Goal: Task Accomplishment & Management: Use online tool/utility

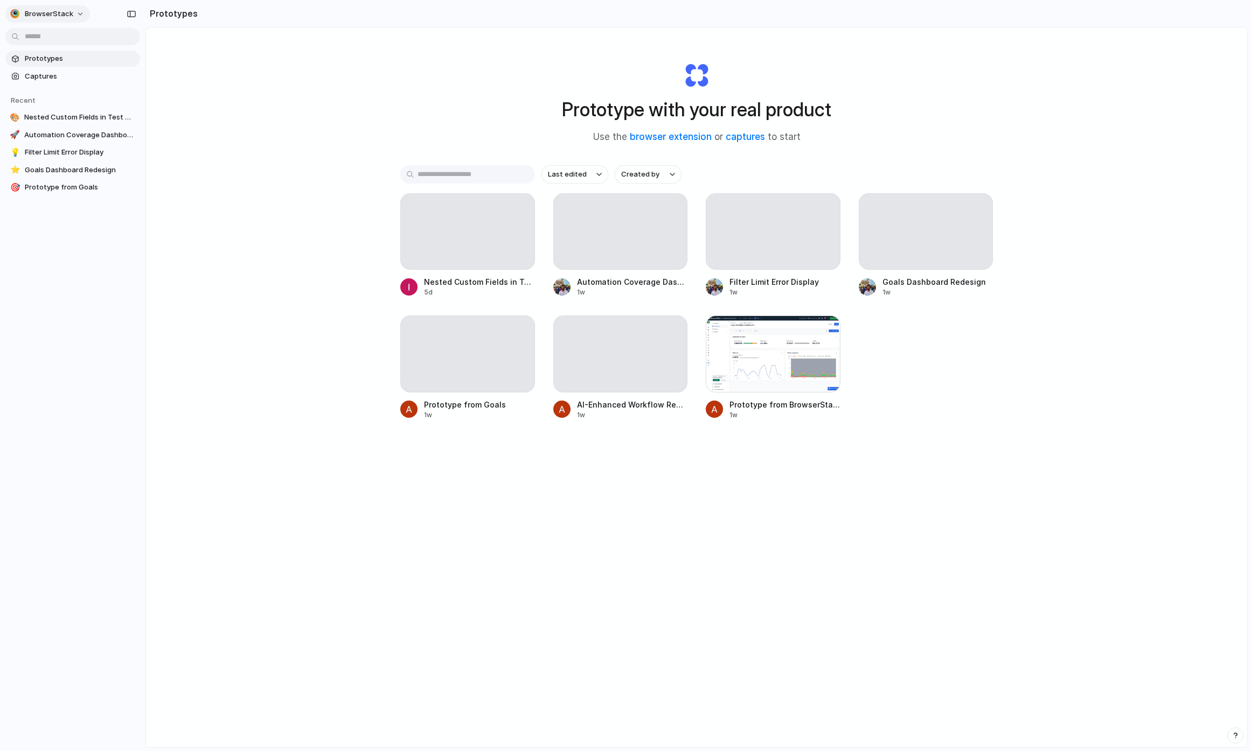
click at [66, 11] on span "BrowserStack" at bounding box center [49, 14] width 48 height 11
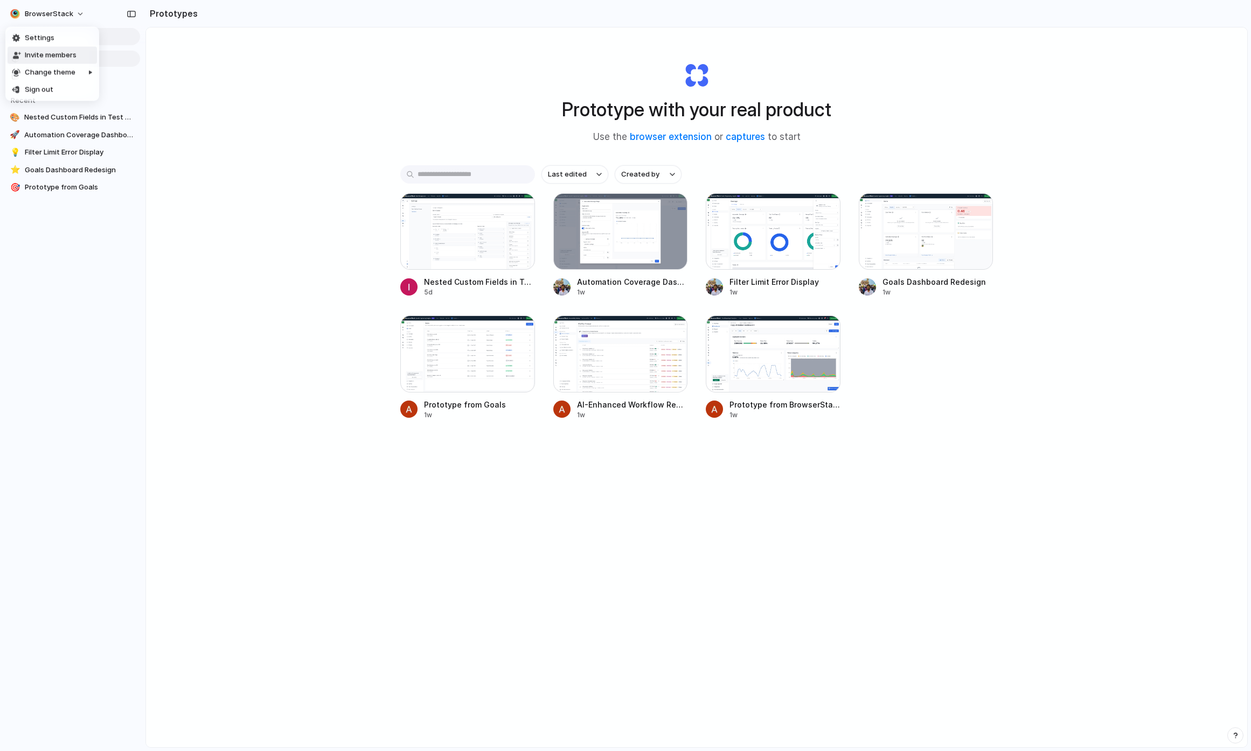
click at [59, 54] on span "Invite members" at bounding box center [51, 55] width 52 height 11
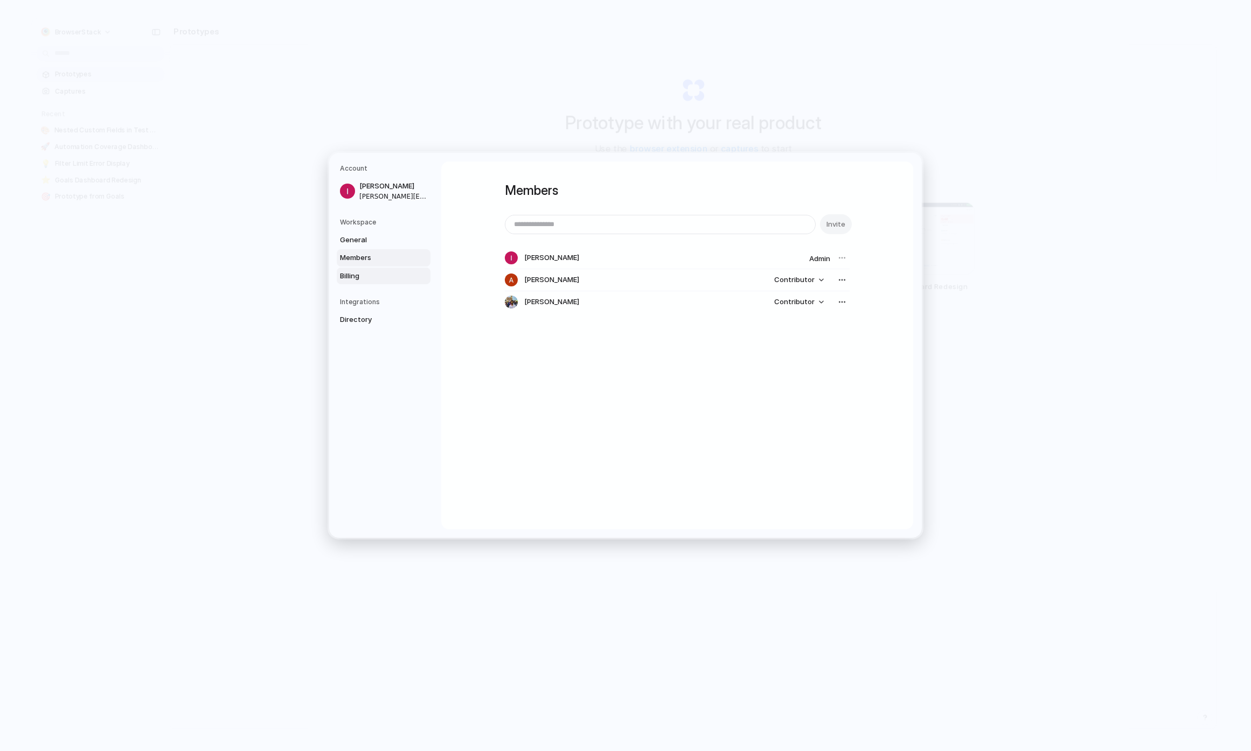
click at [357, 278] on span "Billing" at bounding box center [374, 276] width 69 height 11
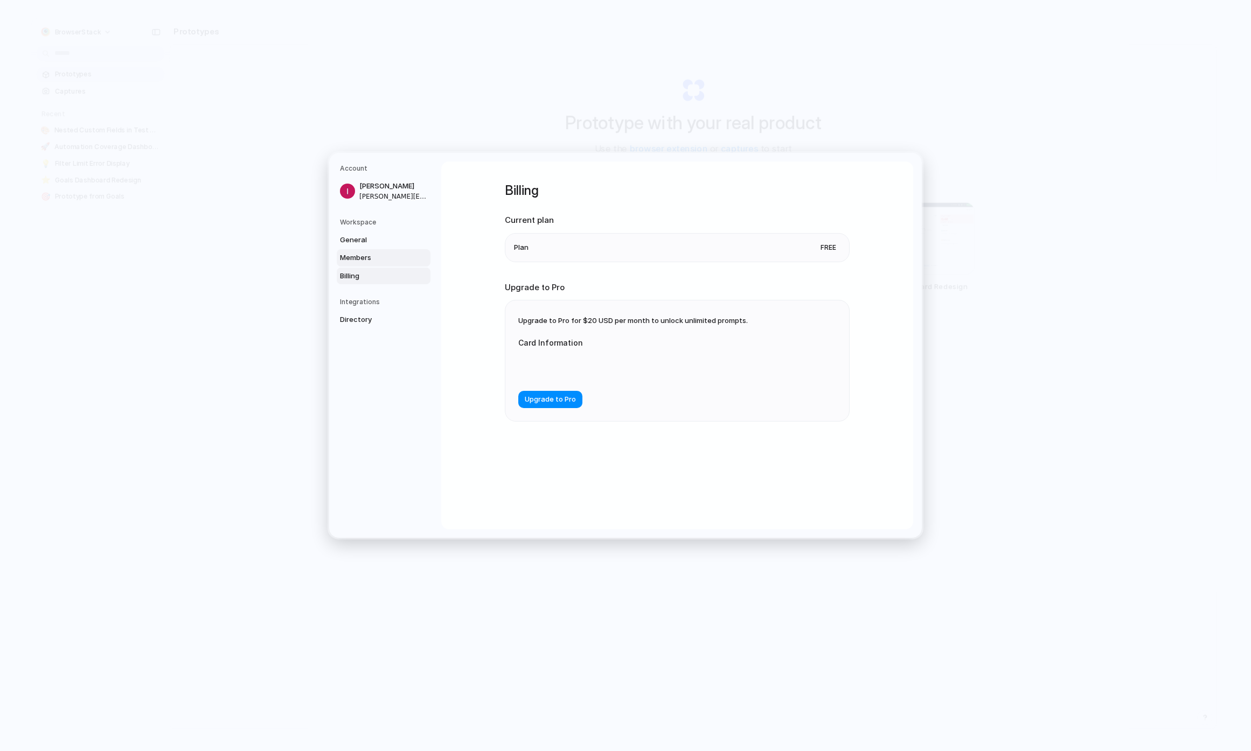
click at [371, 256] on span "Members" at bounding box center [374, 258] width 69 height 11
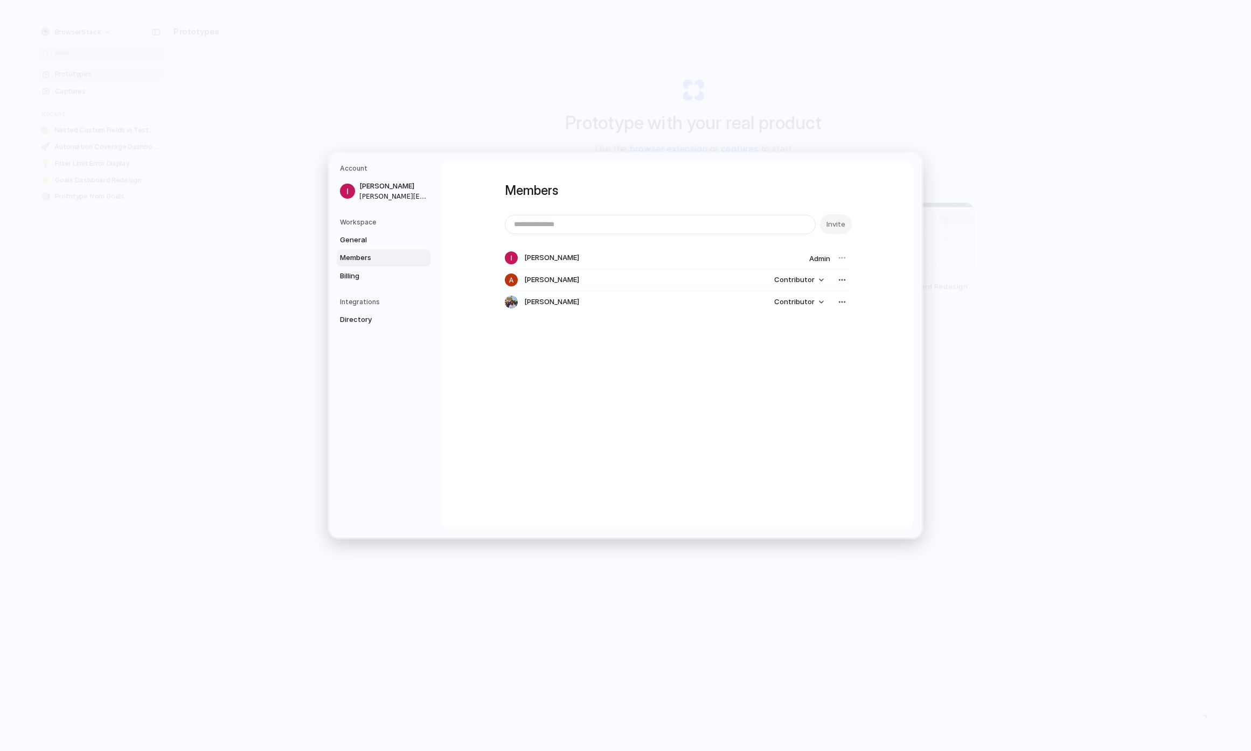
click at [372, 228] on div "Workspace General Members Billing" at bounding box center [385, 251] width 90 height 67
click at [370, 239] on span "General" at bounding box center [374, 240] width 69 height 11
click at [393, 313] on link "Directory" at bounding box center [384, 319] width 94 height 17
click at [386, 266] on link "Members" at bounding box center [384, 257] width 94 height 17
click at [379, 270] on link "Billing" at bounding box center [384, 276] width 94 height 17
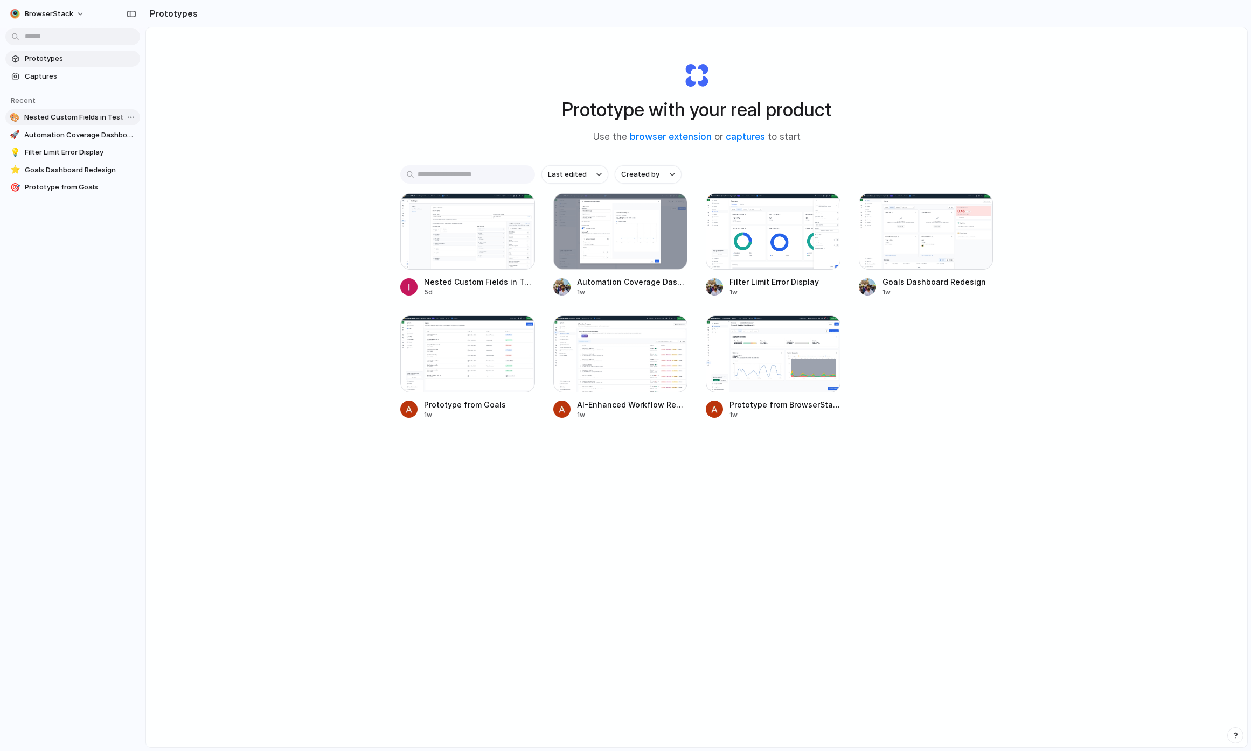
click at [87, 113] on span "Nested Custom Fields in Test Management" at bounding box center [79, 117] width 111 height 11
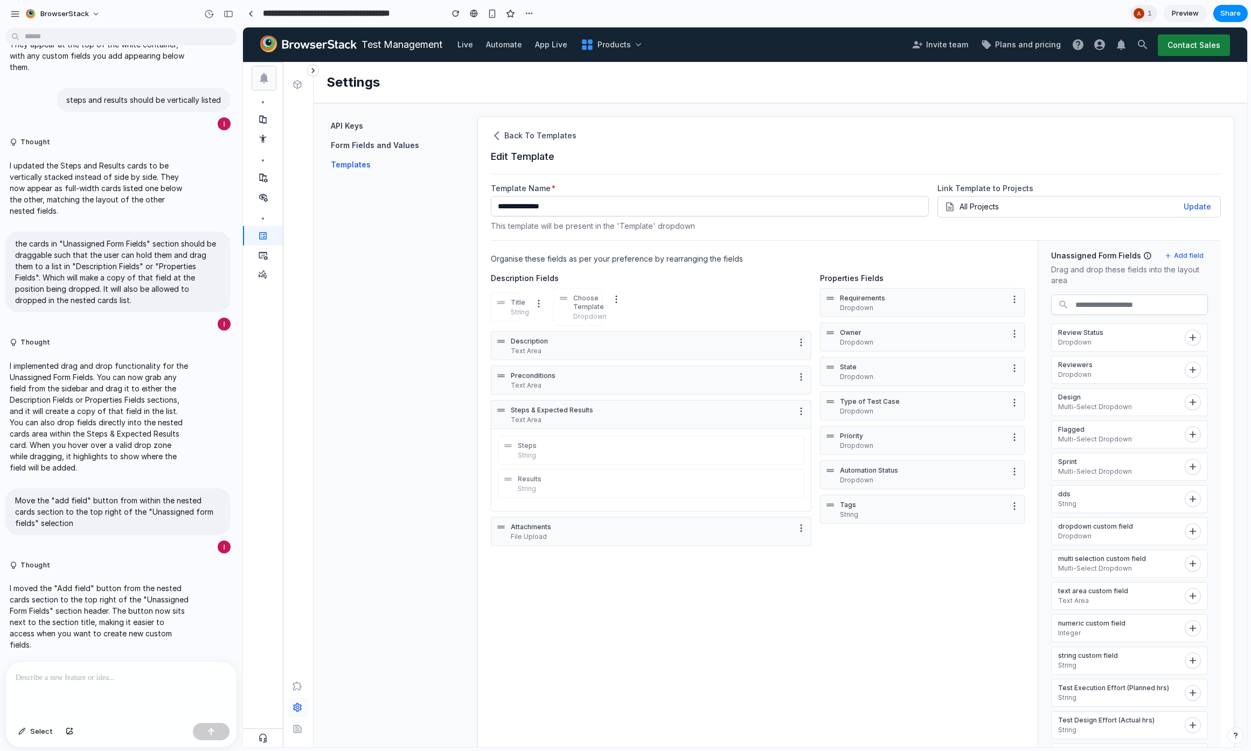
click at [493, 338] on div "Description Text Area" at bounding box center [651, 345] width 320 height 29
drag, startPoint x: 500, startPoint y: 340, endPoint x: 514, endPoint y: 399, distance: 60.4
click at [501, 409] on div "Description Text Area Preconditions Text Area Steps & Expected Results Text Are…" at bounding box center [651, 440] width 320 height 218
click at [699, 372] on p "Preconditions" at bounding box center [651, 376] width 281 height 9
drag, startPoint x: 501, startPoint y: 408, endPoint x: 576, endPoint y: 408, distance: 74.3
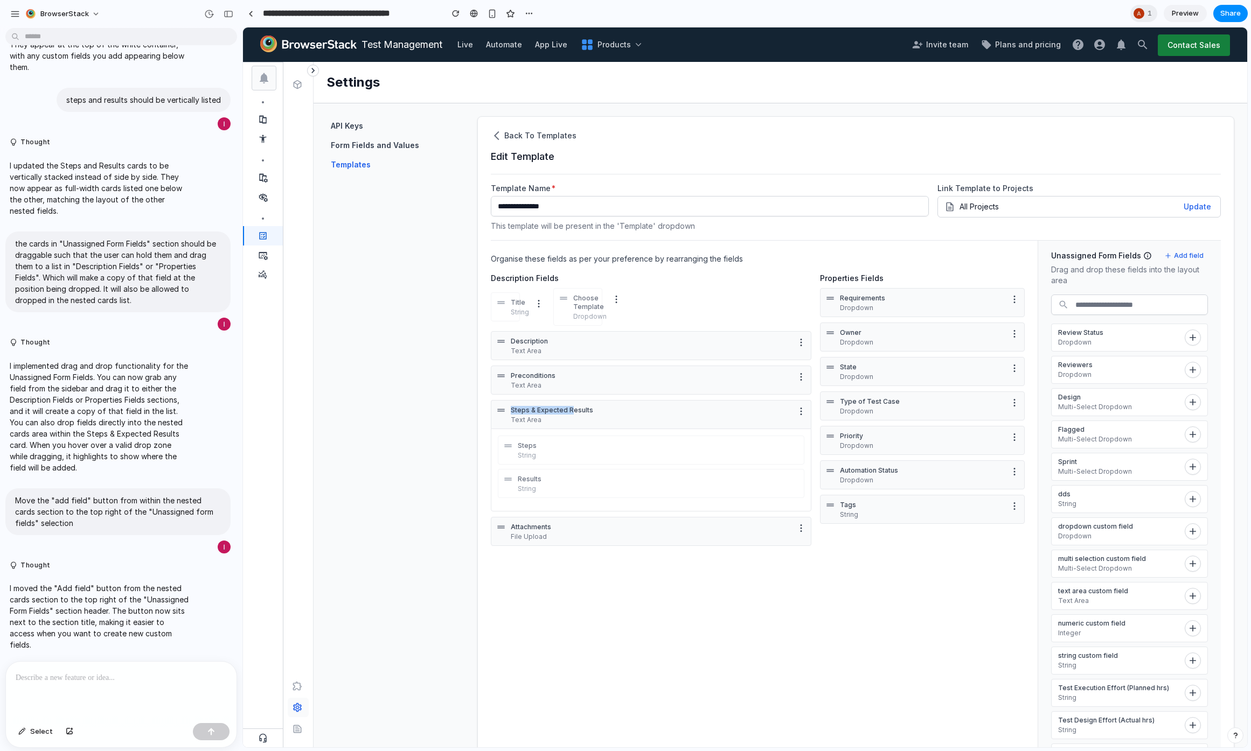
click at [569, 411] on div "Steps & Expected Results Text Area" at bounding box center [651, 414] width 320 height 29
click at [826, 413] on div "Type of Test Case Dropdown" at bounding box center [922, 406] width 205 height 29
drag, startPoint x: 826, startPoint y: 402, endPoint x: 772, endPoint y: 434, distance: 62.1
click at [772, 434] on div "Description Fields Title String Choose Template Dropdown Description Text Area …" at bounding box center [758, 411] width 534 height 276
click at [838, 424] on div "Requirements Dropdown Owner Dropdown State Dropdown Type of Test Case Dropdown …" at bounding box center [922, 407] width 205 height 239
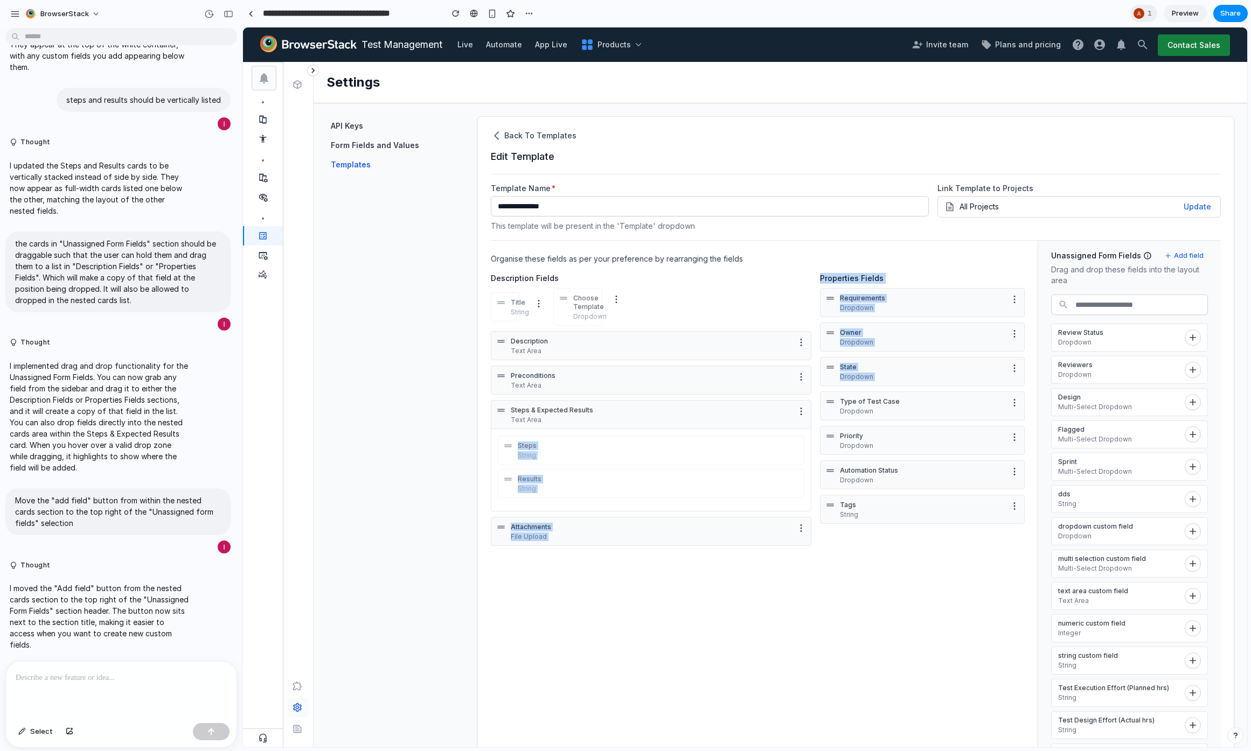
drag, startPoint x: 828, startPoint y: 404, endPoint x: 799, endPoint y: 409, distance: 29.9
click at [799, 409] on div "Description Fields Title String Choose Template Dropdown Description Text Area …" at bounding box center [758, 411] width 534 height 276
drag, startPoint x: 1129, startPoint y: 484, endPoint x: 852, endPoint y: 425, distance: 282.9
click at [852, 425] on section "Organise these fields as per your preference by rearranging the fields Descript…" at bounding box center [856, 528] width 730 height 577
click at [1187, 472] on icon "button" at bounding box center [1192, 467] width 11 height 11
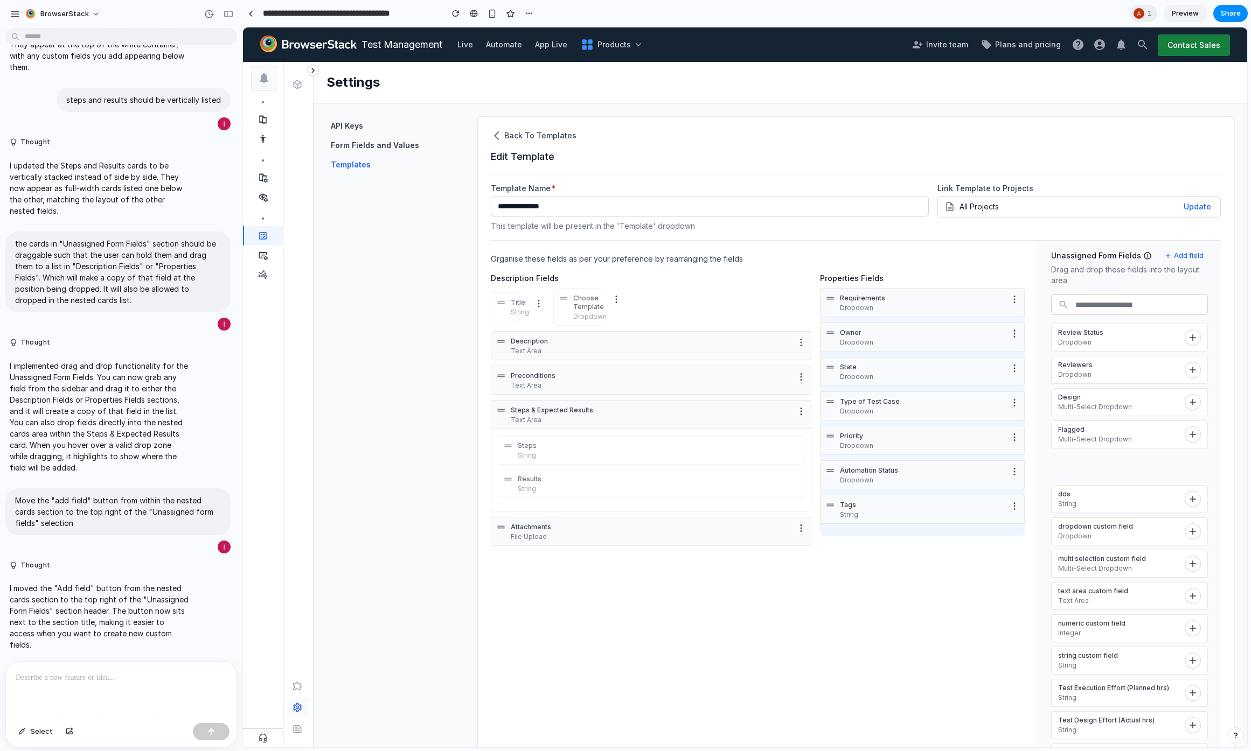
drag, startPoint x: 1148, startPoint y: 473, endPoint x: 969, endPoint y: 443, distance: 181.3
click at [969, 443] on section "Organise these fields as per your preference by rearranging the fields Descript…" at bounding box center [856, 528] width 730 height 577
drag, startPoint x: 1090, startPoint y: 347, endPoint x: 883, endPoint y: 355, distance: 207.0
click at [883, 355] on section "Organise these fields as per your preference by rearranging the fields Descript…" at bounding box center [856, 528] width 730 height 577
click at [509, 412] on div "Steps & Expected Results Text Area" at bounding box center [651, 414] width 320 height 29
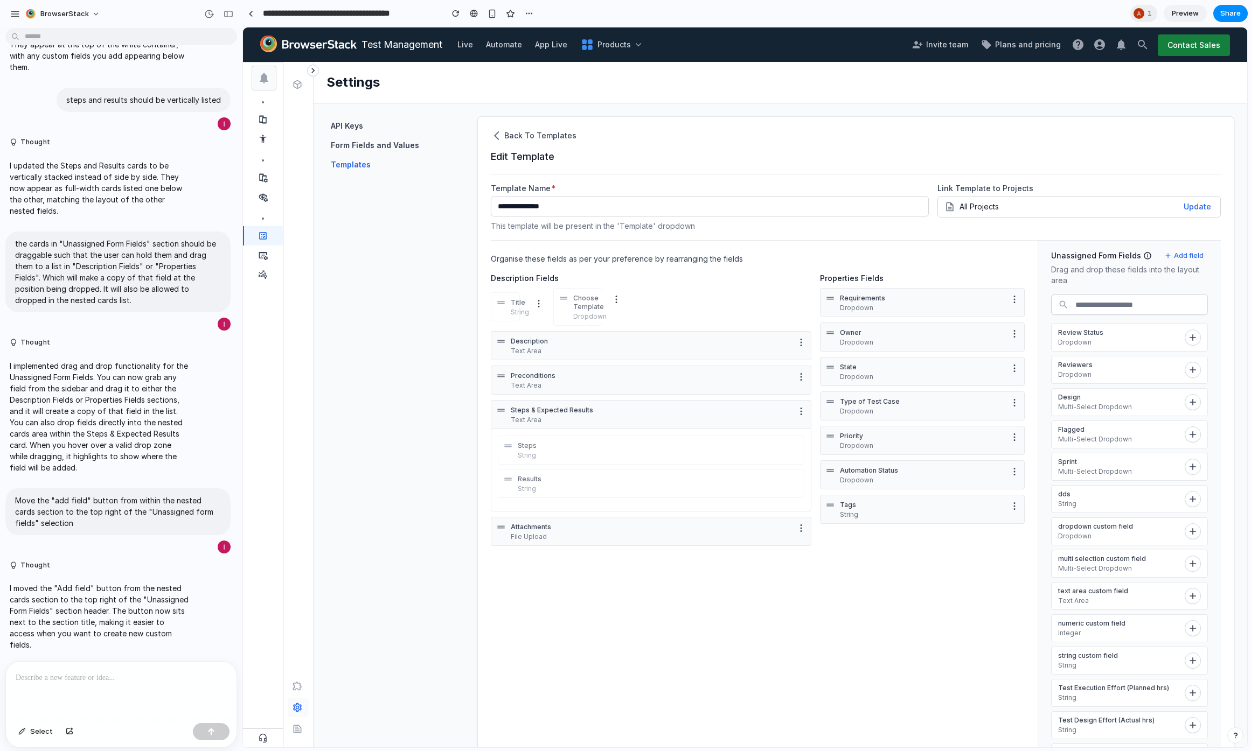
click at [489, 406] on div "**********" at bounding box center [855, 480] width 757 height 728
click at [497, 407] on icon at bounding box center [501, 410] width 11 height 11
drag, startPoint x: 497, startPoint y: 407, endPoint x: 532, endPoint y: 414, distance: 35.2
click at [532, 414] on div "Steps & Expected Results Text Area" at bounding box center [651, 414] width 320 height 29
click at [563, 414] on p "Steps & Expected Results" at bounding box center [651, 410] width 281 height 9
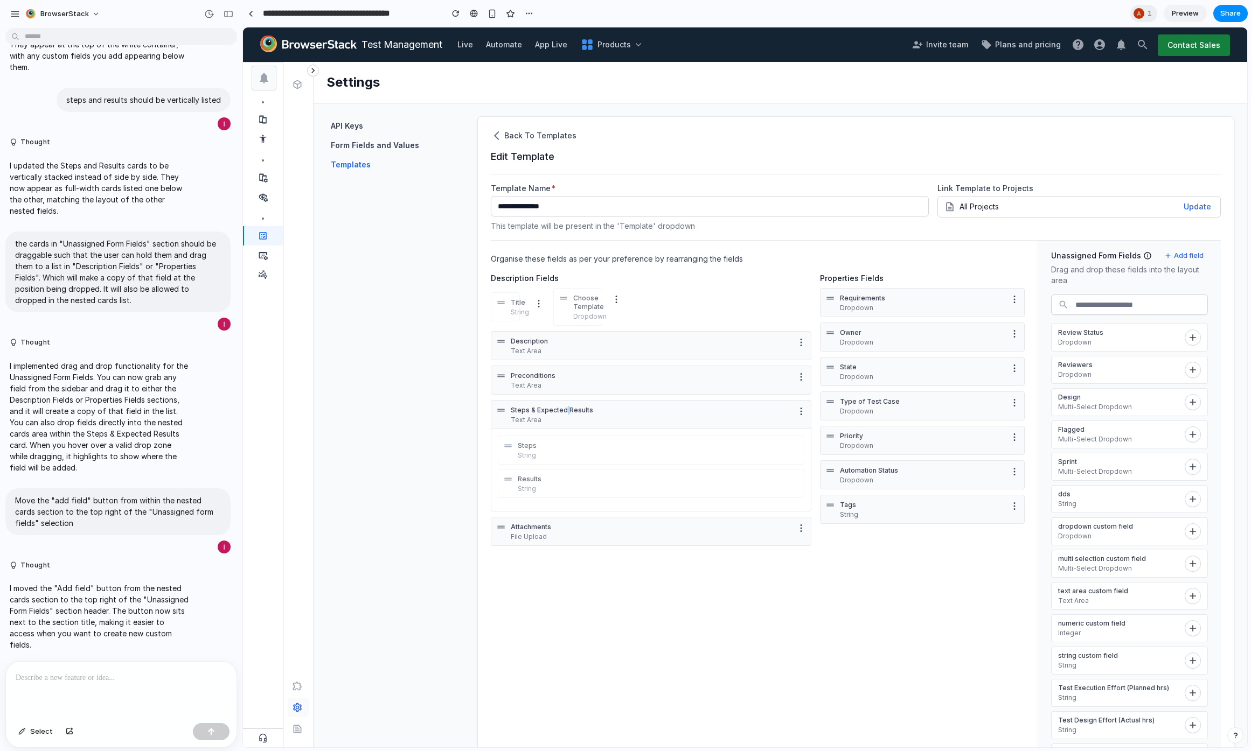
click at [563, 414] on p "Steps & Expected Results" at bounding box center [651, 410] width 281 height 9
drag, startPoint x: 563, startPoint y: 414, endPoint x: 561, endPoint y: 427, distance: 12.6
click at [561, 427] on div "Steps & Expected Results Text Area" at bounding box center [651, 414] width 320 height 29
copy div "Steps & Expected Results Text Area"
